Goal: Information Seeking & Learning: Learn about a topic

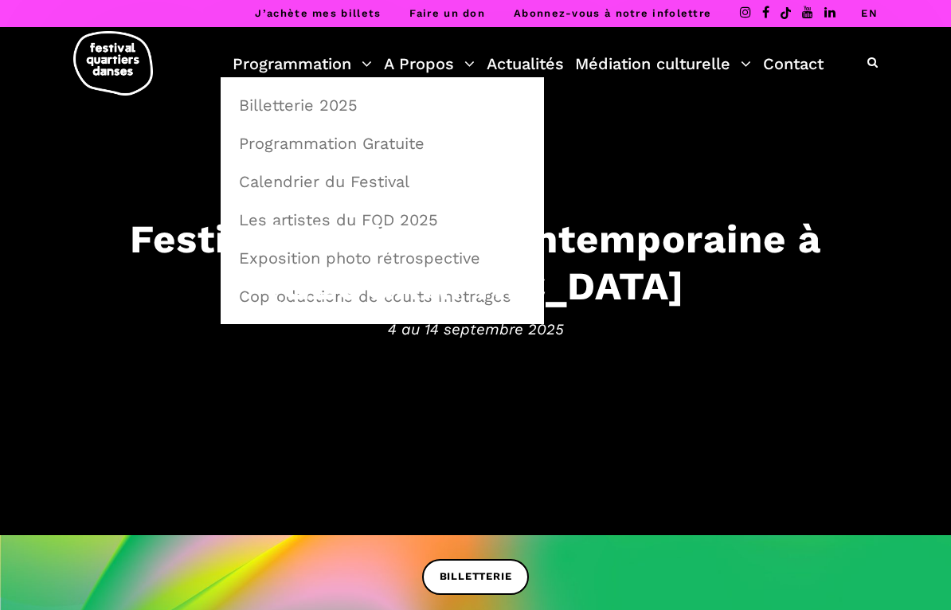
click at [383, 178] on link "Calendrier du Festival" at bounding box center [382, 181] width 306 height 37
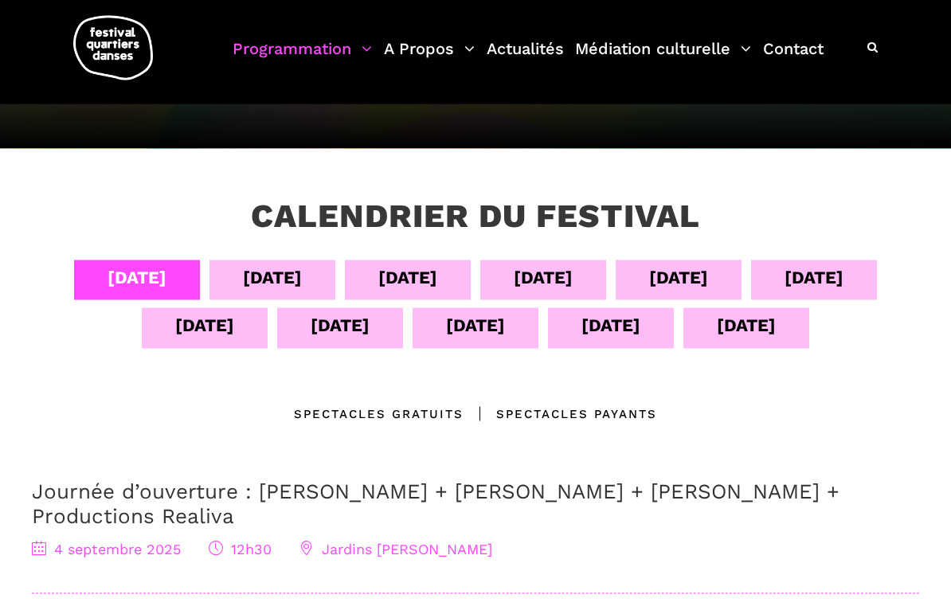
scroll to position [206, 0]
click at [703, 274] on div "08 sept" at bounding box center [678, 277] width 59 height 28
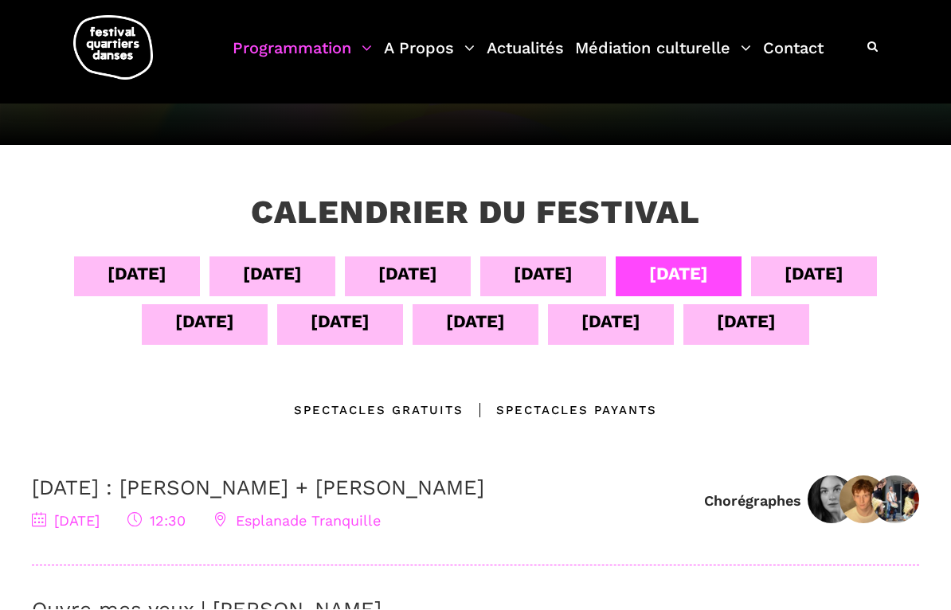
scroll to position [209, 0]
click at [834, 268] on div "09 sept" at bounding box center [813, 274] width 59 height 28
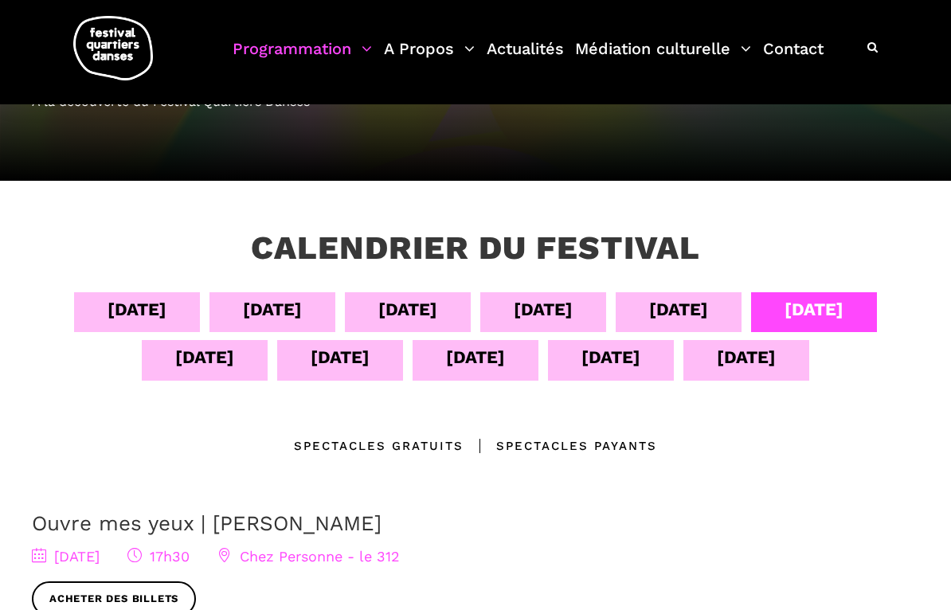
scroll to position [172, 0]
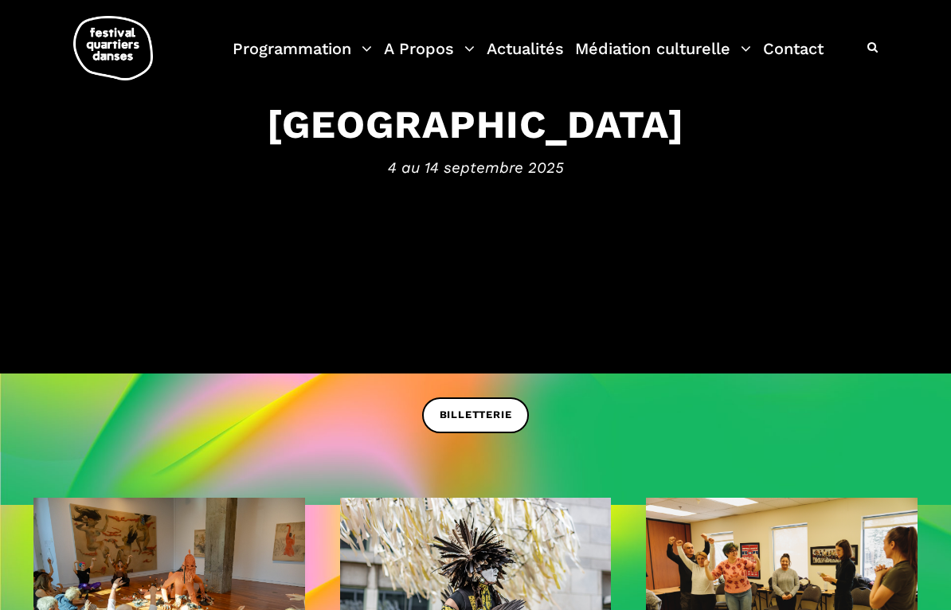
scroll to position [162, 0]
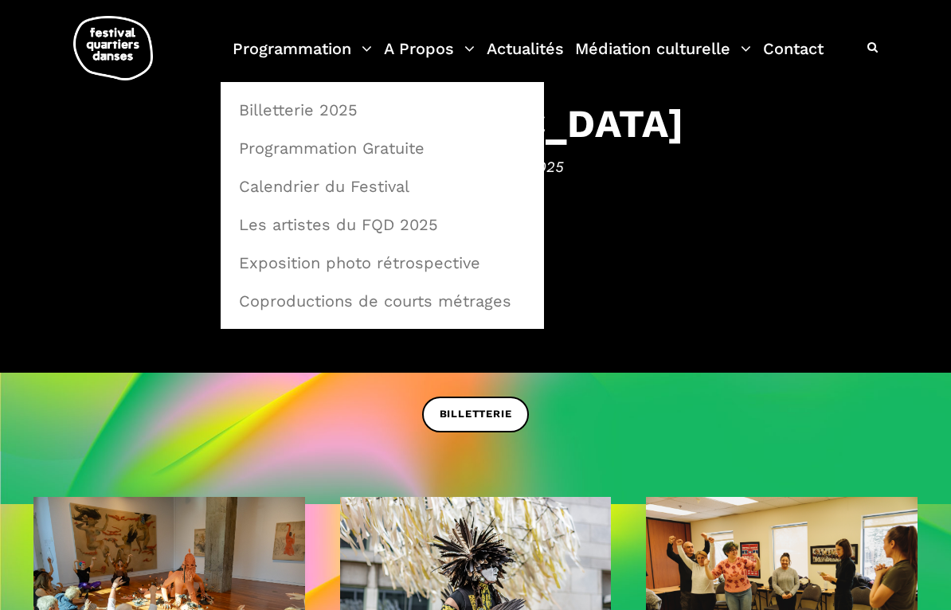
click at [367, 153] on link "Programmation Gratuite" at bounding box center [382, 148] width 306 height 37
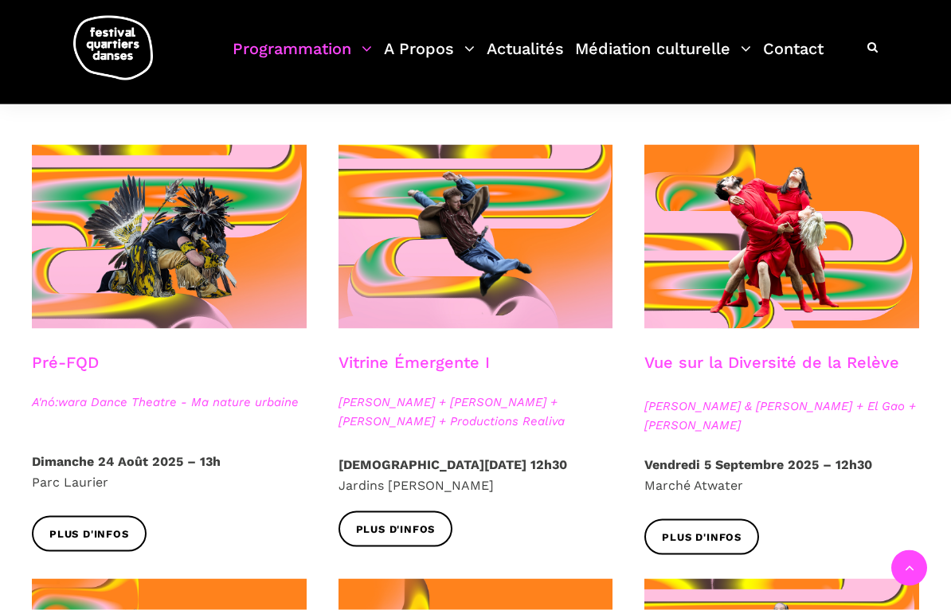
scroll to position [357, 0]
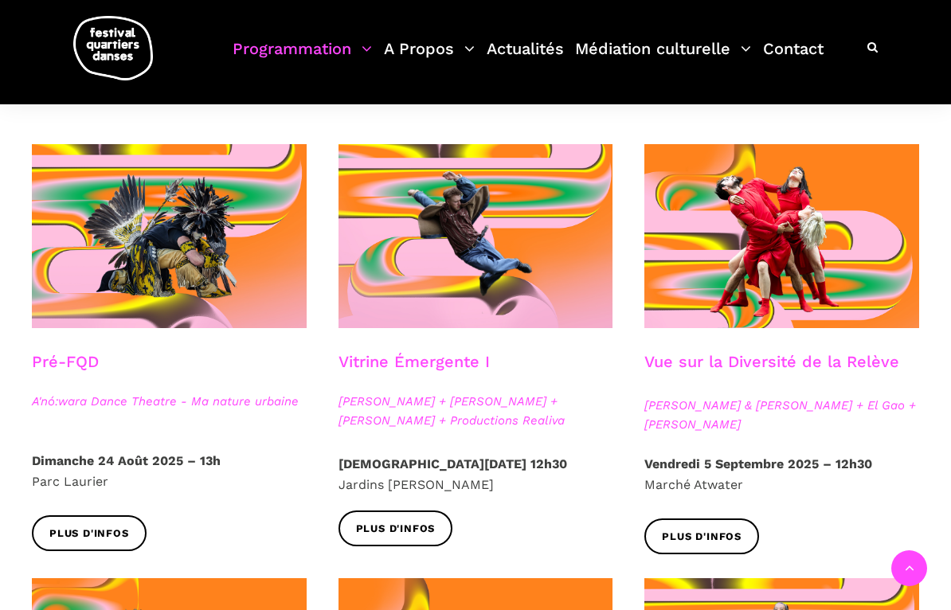
click at [724, 542] on span "Plus d'infos" at bounding box center [702, 537] width 80 height 17
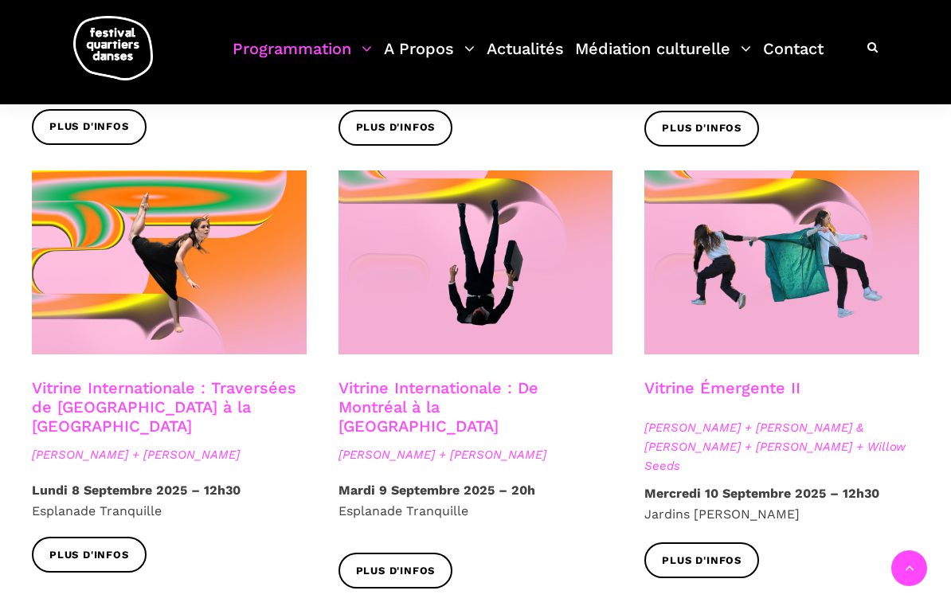
scroll to position [1215, 0]
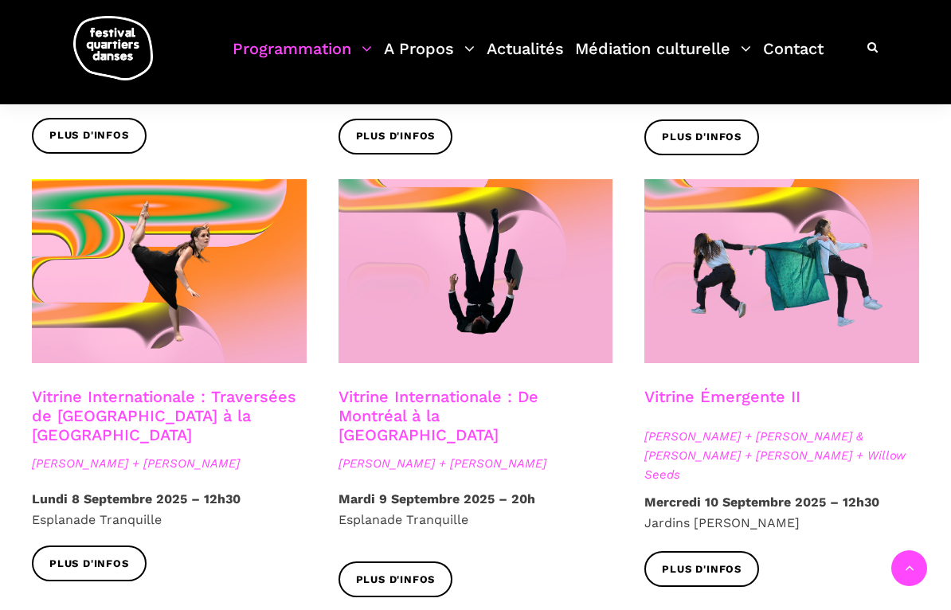
click at [85, 556] on span "Plus d'infos" at bounding box center [89, 564] width 80 height 17
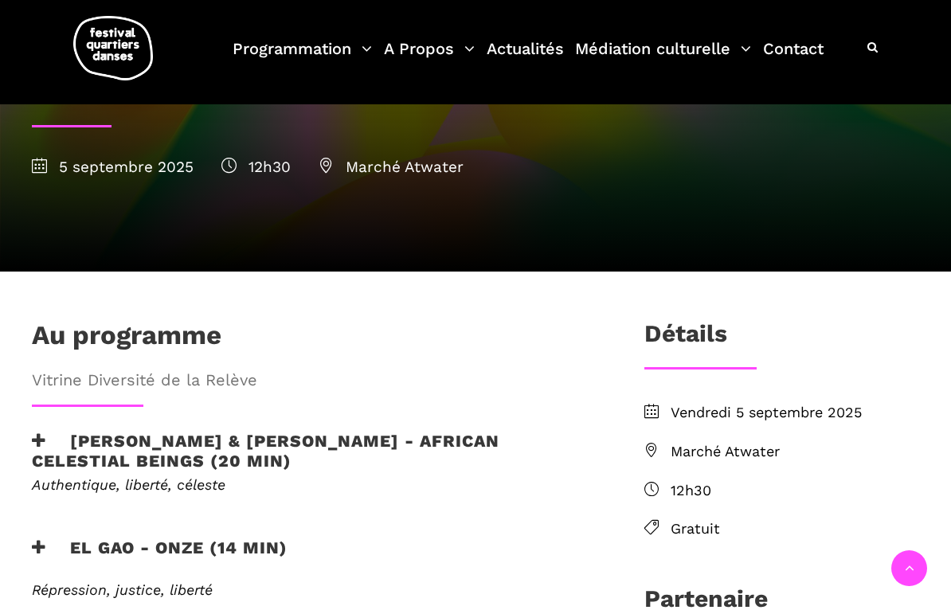
scroll to position [252, 0]
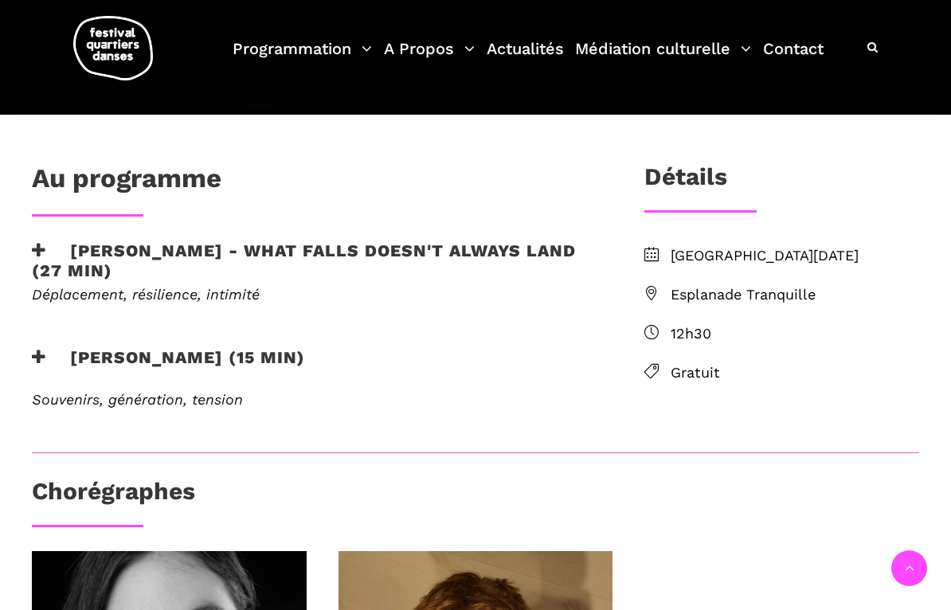
scroll to position [361, 0]
